Goal: Task Accomplishment & Management: Complete application form

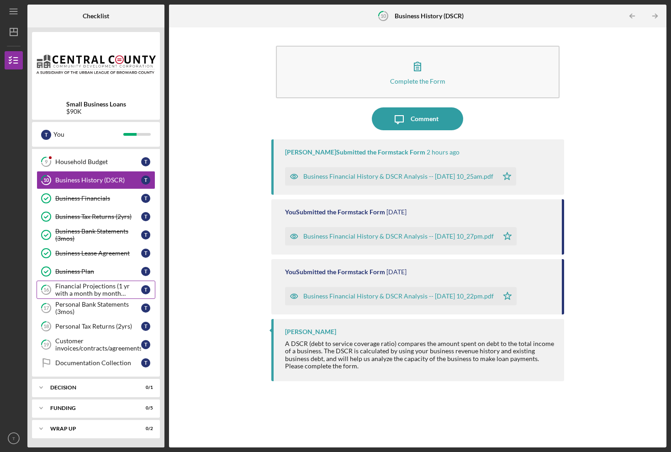
scroll to position [54, 0]
click at [69, 342] on div "Customer invoices/contracts/agreements" at bounding box center [98, 344] width 86 height 15
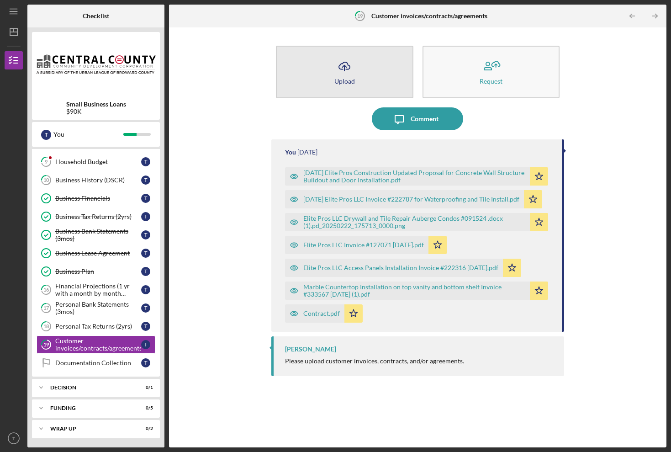
click at [362, 68] on button "Icon/Upload Upload" at bounding box center [345, 72] width 138 height 53
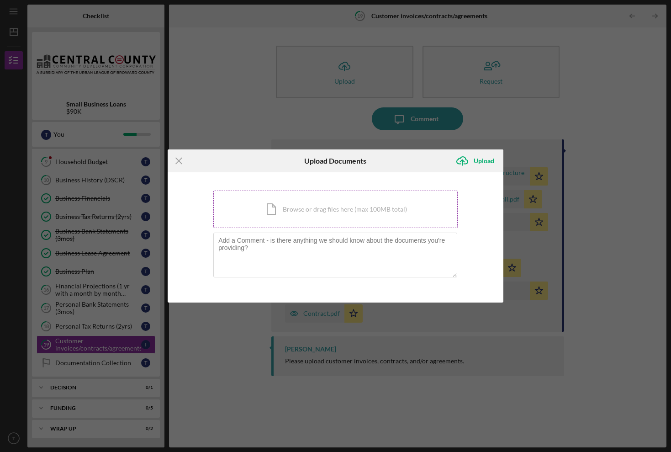
click at [311, 205] on div "Icon/Document Browse or drag files here (max 100MB total) Tap to choose files o…" at bounding box center [335, 209] width 245 height 37
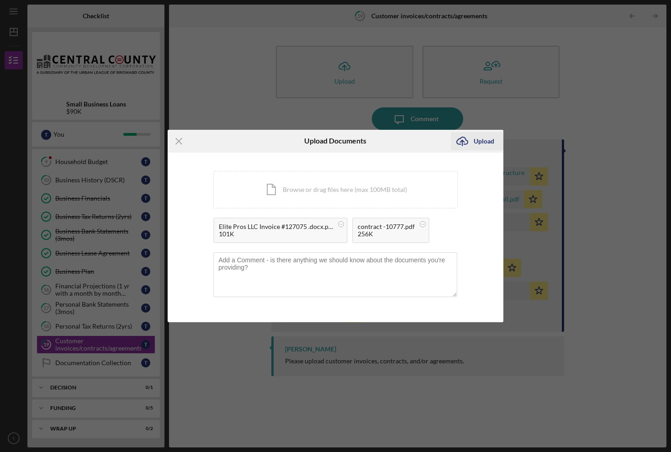
click at [479, 140] on div "Upload" at bounding box center [484, 141] width 21 height 18
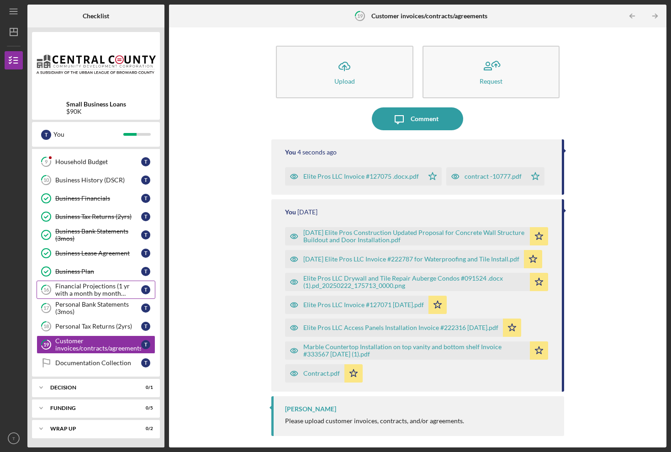
click at [82, 292] on div "Financial Projections (1 yr with a month by month breakdown)" at bounding box center [98, 289] width 86 height 15
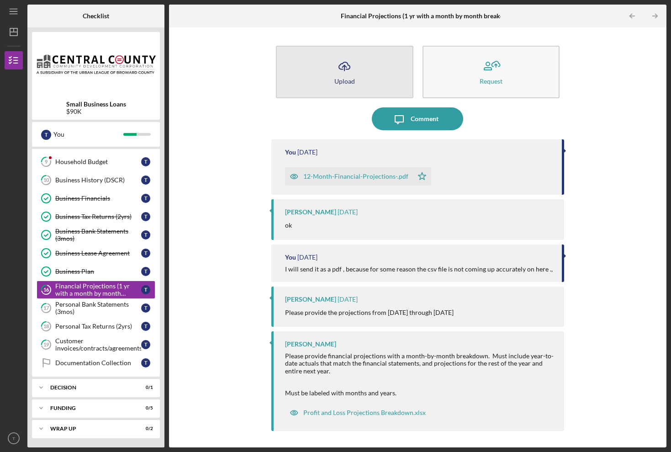
click at [342, 78] on div "Upload" at bounding box center [345, 81] width 21 height 7
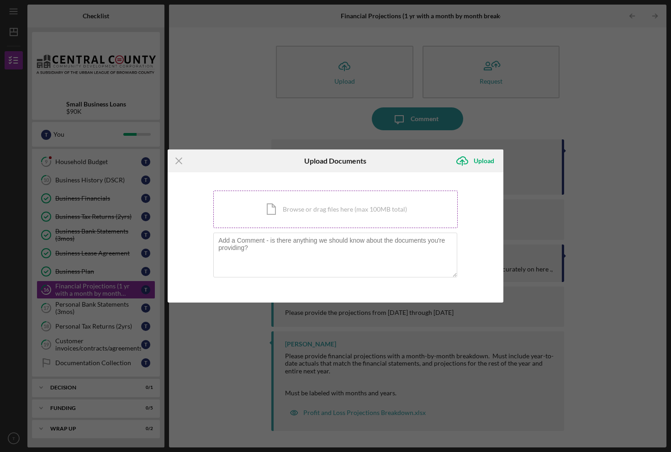
click at [299, 215] on div "Icon/Document Browse or drag files here (max 100MB total) Tap to choose files o…" at bounding box center [335, 209] width 245 height 37
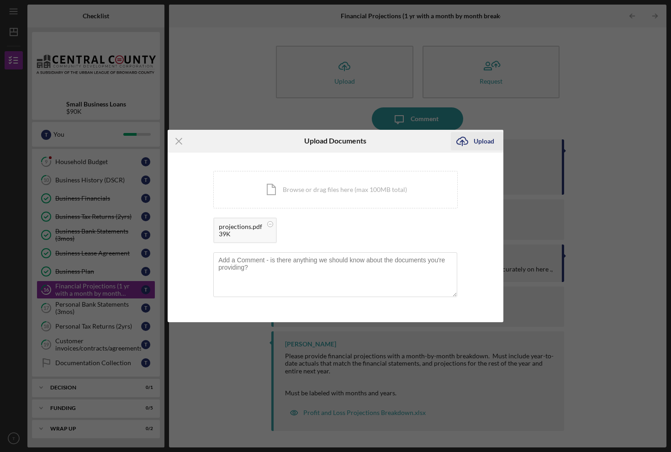
click at [482, 139] on div "Upload" at bounding box center [484, 141] width 21 height 18
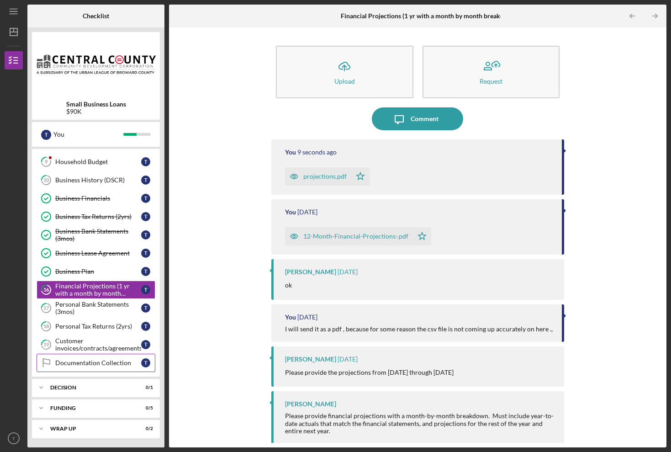
click at [89, 366] on div "Documentation Collection" at bounding box center [98, 362] width 86 height 7
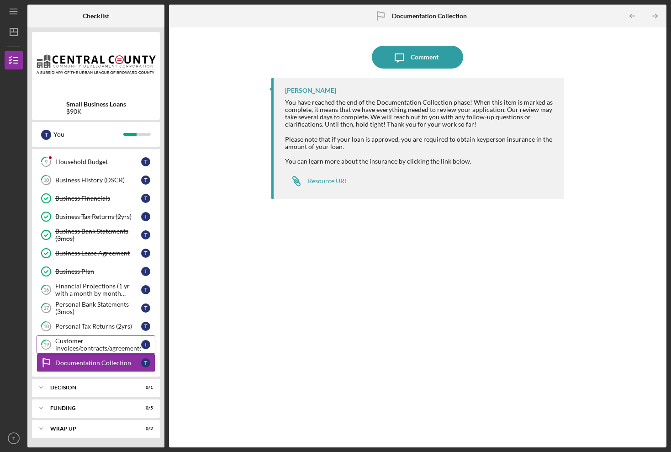
click at [88, 338] on div "Customer invoices/contracts/agreements" at bounding box center [98, 344] width 86 height 15
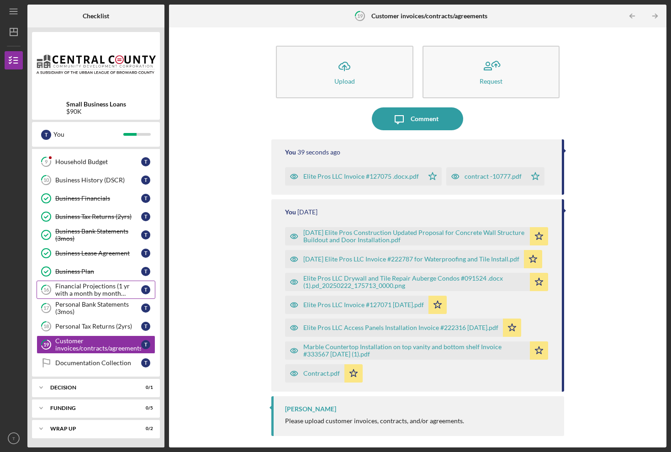
click at [85, 293] on div "Financial Projections (1 yr with a month by month breakdown)" at bounding box center [98, 289] width 86 height 15
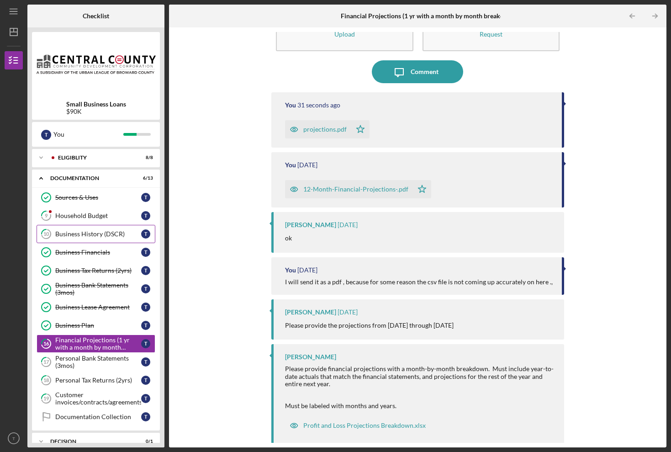
click at [97, 232] on div "Business History (DSCR)" at bounding box center [98, 233] width 86 height 7
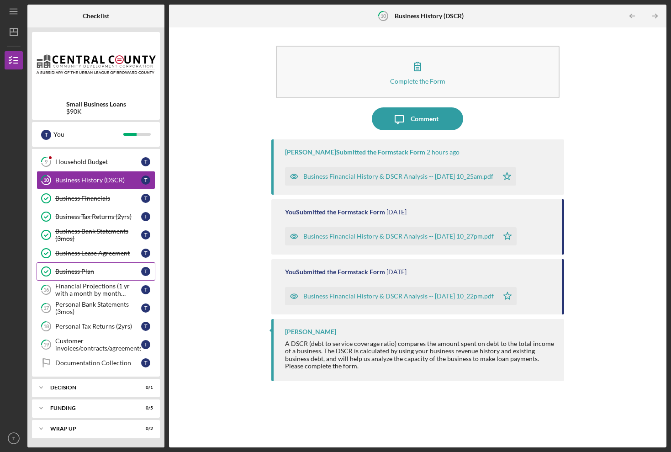
scroll to position [54, 0]
click at [92, 285] on div "Financial Projections (1 yr with a month by month breakdown)" at bounding box center [98, 289] width 86 height 15
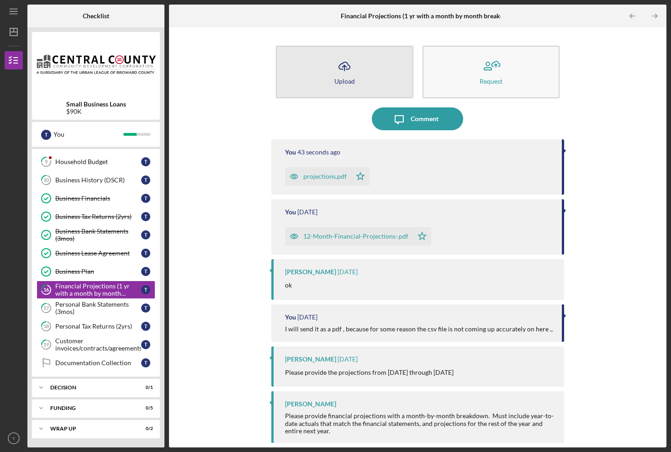
click at [333, 67] on icon "Icon/Upload" at bounding box center [344, 66] width 23 height 23
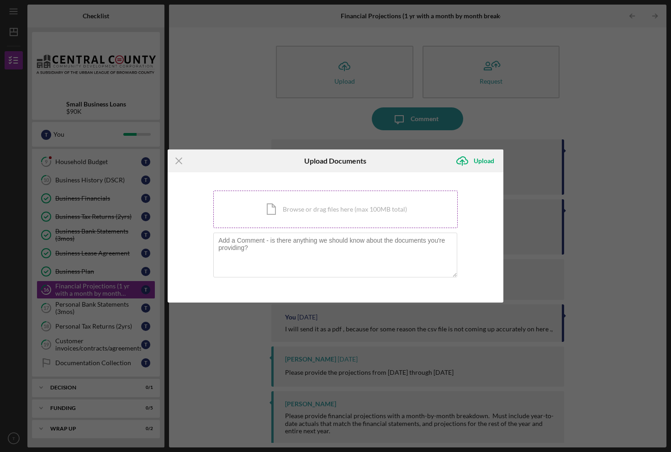
click at [313, 209] on div "Icon/Document Browse or drag files here (max 100MB total) Tap to choose files o…" at bounding box center [335, 209] width 245 height 37
click at [179, 160] on icon "Icon/Menu Close" at bounding box center [179, 160] width 23 height 23
